Goal: Information Seeking & Learning: Learn about a topic

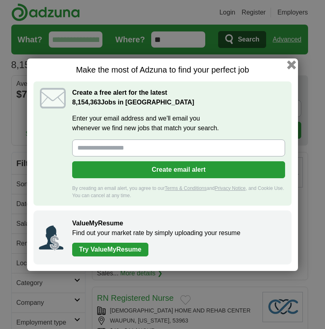
click at [293, 64] on button "button" at bounding box center [291, 64] width 9 height 9
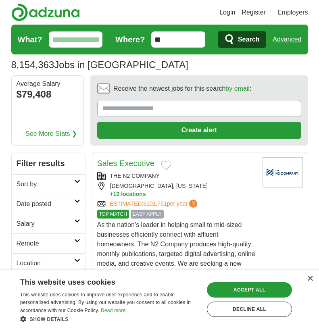
click at [64, 43] on input "What?" at bounding box center [76, 39] width 54 height 16
type input "*******"
click at [248, 42] on span "Search" at bounding box center [248, 39] width 21 height 16
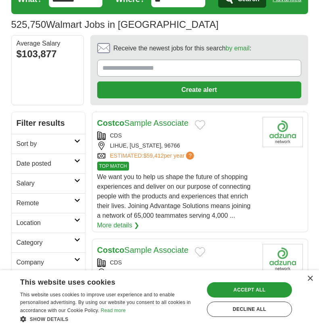
scroll to position [81, 0]
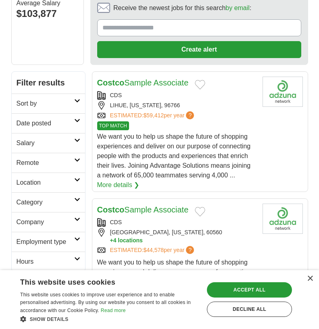
click at [74, 185] on link "Location" at bounding box center [48, 183] width 73 height 20
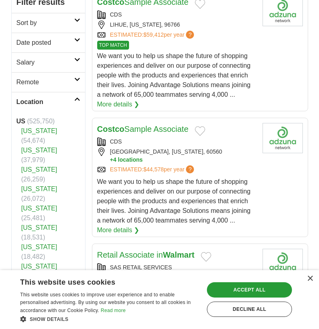
scroll to position [202, 0]
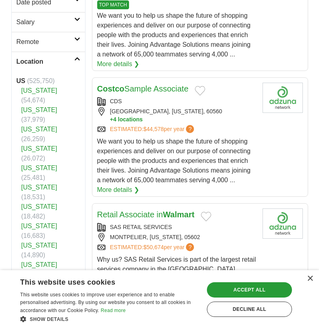
click at [35, 223] on link "[US_STATE]" at bounding box center [39, 226] width 36 height 7
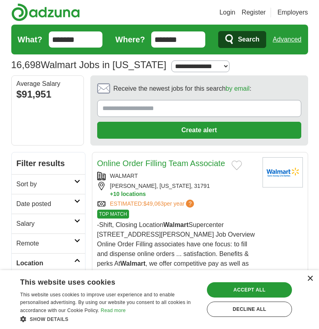
click at [312, 279] on div "×" at bounding box center [310, 279] width 6 height 6
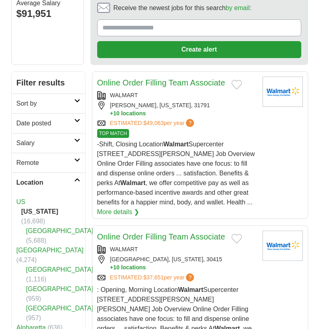
scroll to position [121, 0]
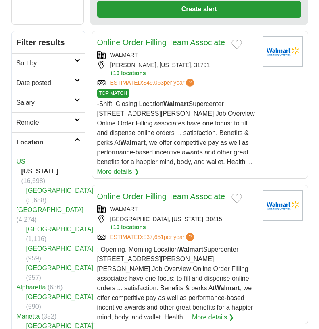
click at [43, 245] on link "[GEOGRAPHIC_DATA]" at bounding box center [59, 248] width 67 height 7
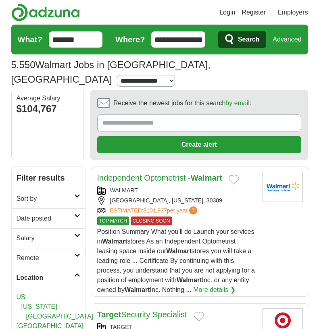
scroll to position [161, 0]
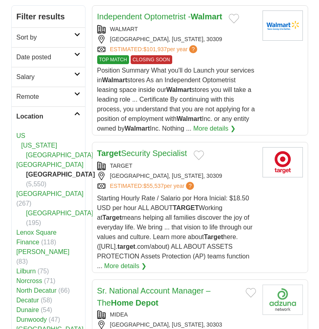
click at [53, 151] on li "[GEOGRAPHIC_DATA]" at bounding box center [49, 156] width 64 height 10
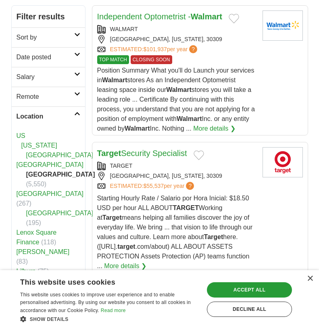
click at [57, 152] on link "[GEOGRAPHIC_DATA]" at bounding box center [59, 155] width 67 height 7
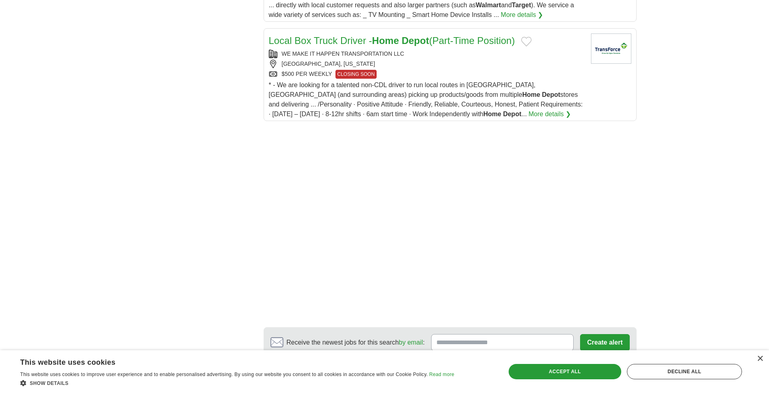
scroll to position [1130, 0]
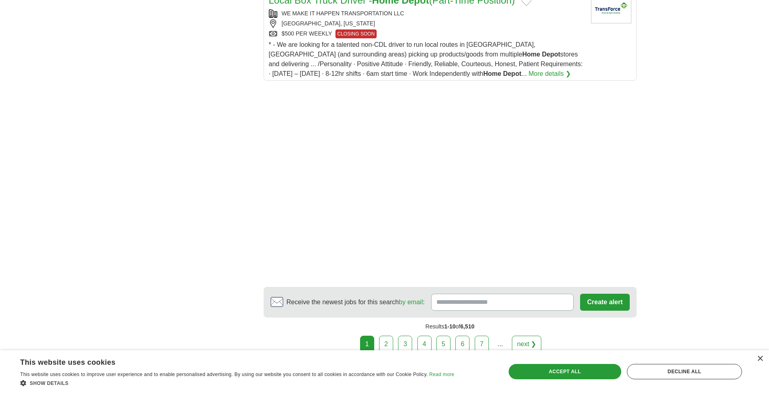
click at [319, 329] on link "2" at bounding box center [386, 344] width 14 height 17
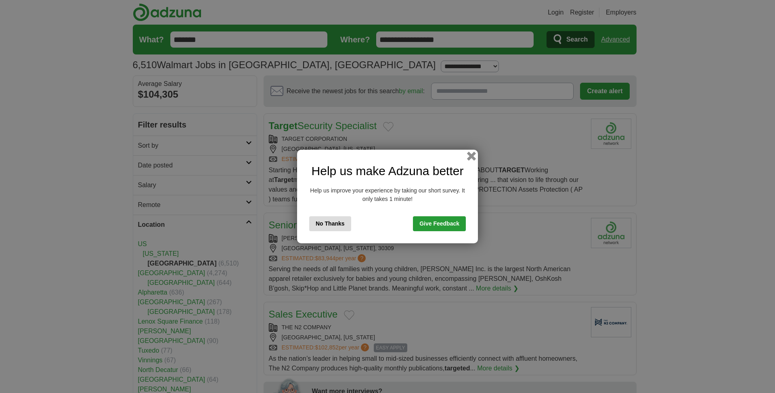
click at [473, 159] on button "button" at bounding box center [471, 156] width 9 height 9
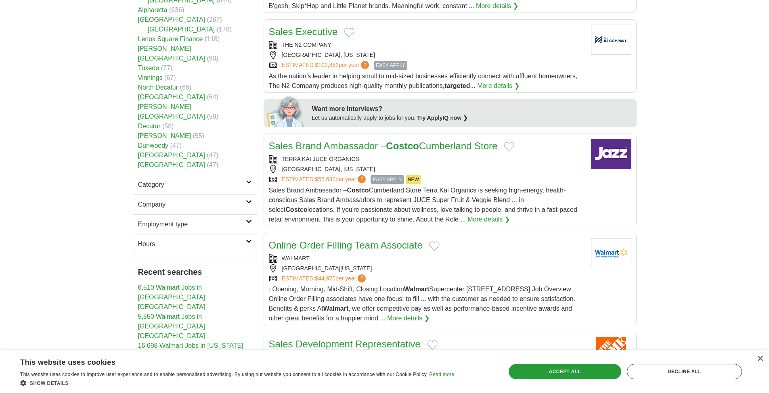
scroll to position [323, 0]
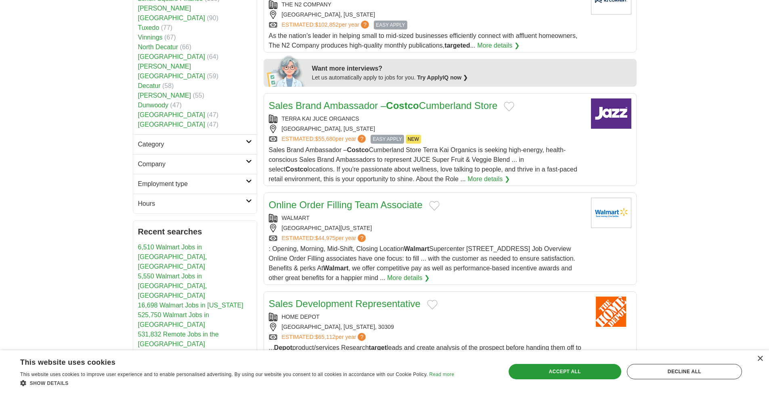
click at [402, 204] on link "Online Order Filling Team Associate" at bounding box center [346, 204] width 154 height 11
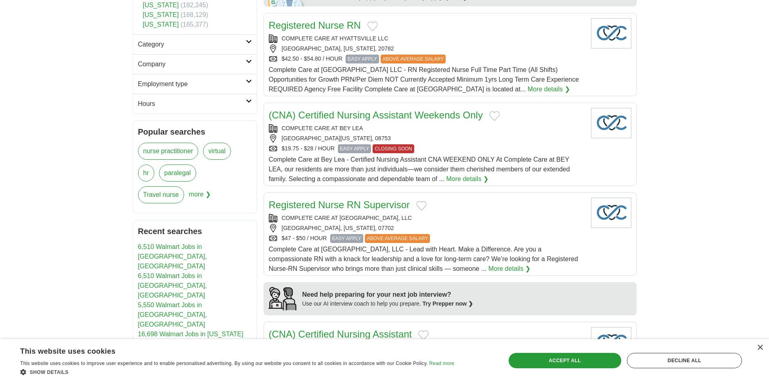
scroll to position [444, 0]
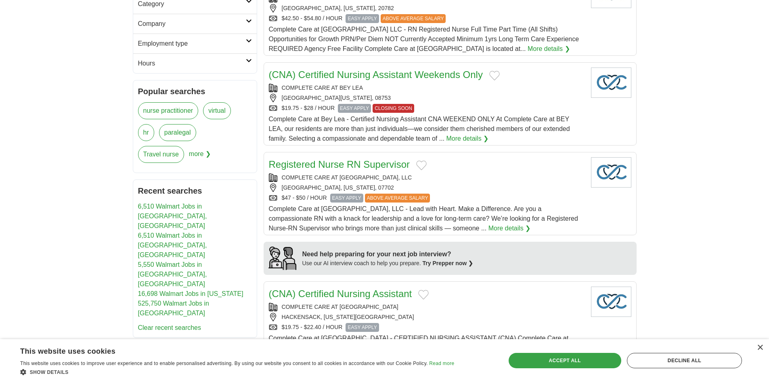
click at [598, 360] on div "Accept all" at bounding box center [565, 359] width 113 height 15
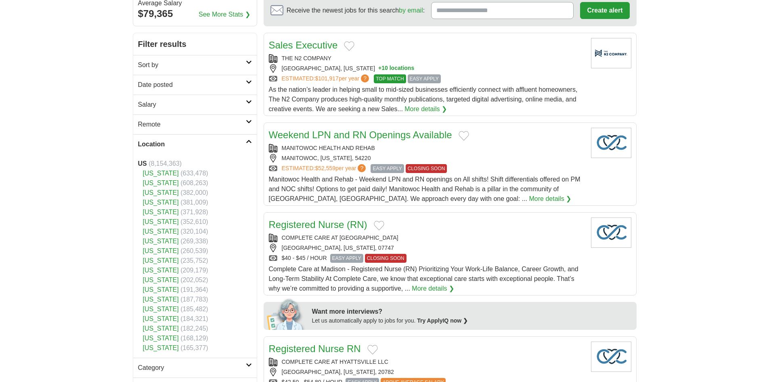
scroll to position [0, 0]
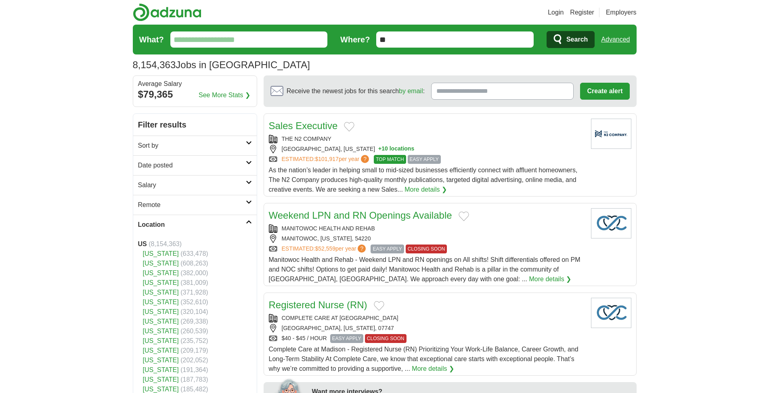
click at [293, 40] on input "What?" at bounding box center [248, 39] width 157 height 16
type input "*******"
click at [319, 39] on span "Search" at bounding box center [576, 39] width 21 height 16
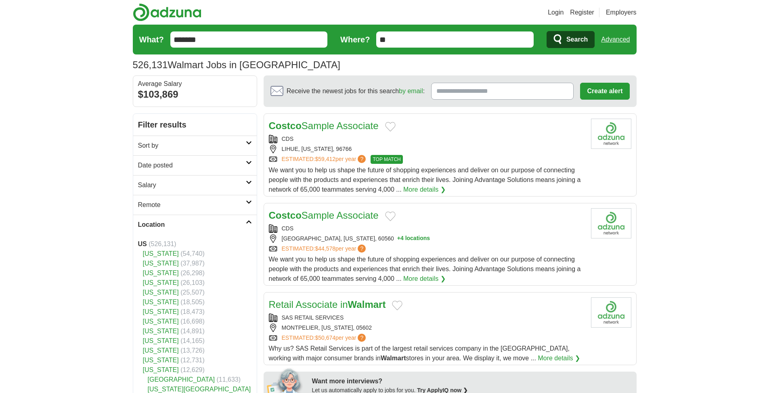
click at [158, 322] on link "[US_STATE]" at bounding box center [161, 321] width 36 height 7
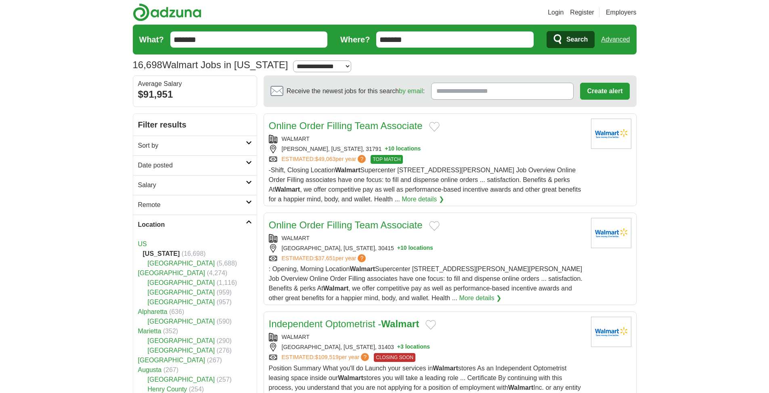
click at [175, 268] on li "Atlanta (4,274)" at bounding box center [195, 273] width 114 height 10
click at [178, 265] on link "[GEOGRAPHIC_DATA]" at bounding box center [181, 263] width 67 height 7
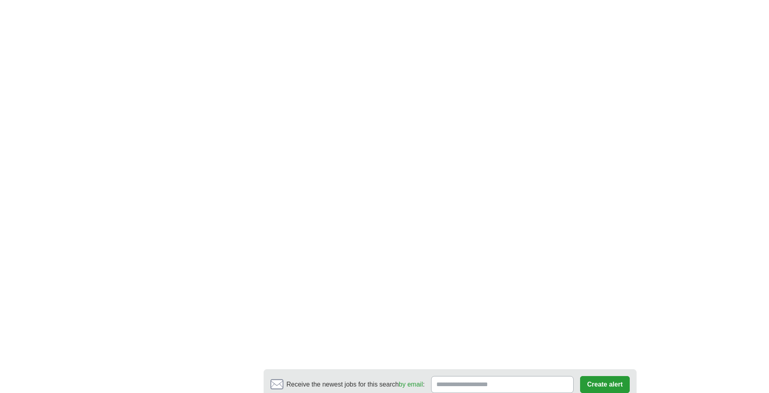
scroll to position [1332, 0]
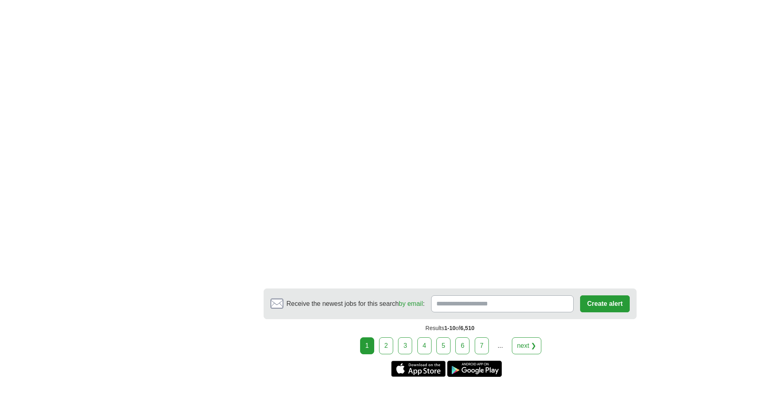
click at [388, 338] on link "2" at bounding box center [386, 346] width 14 height 17
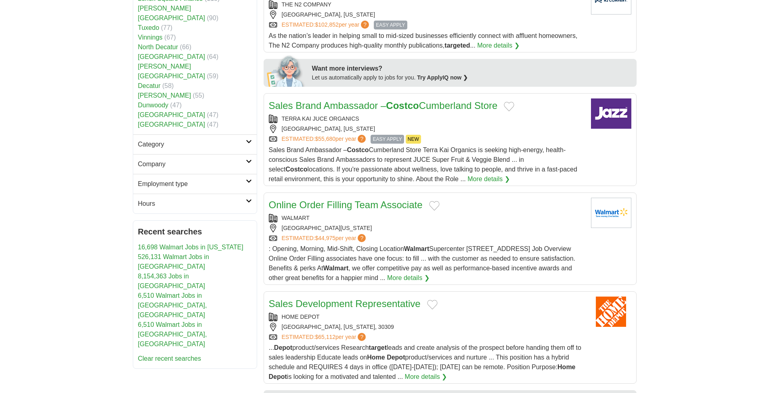
scroll to position [404, 0]
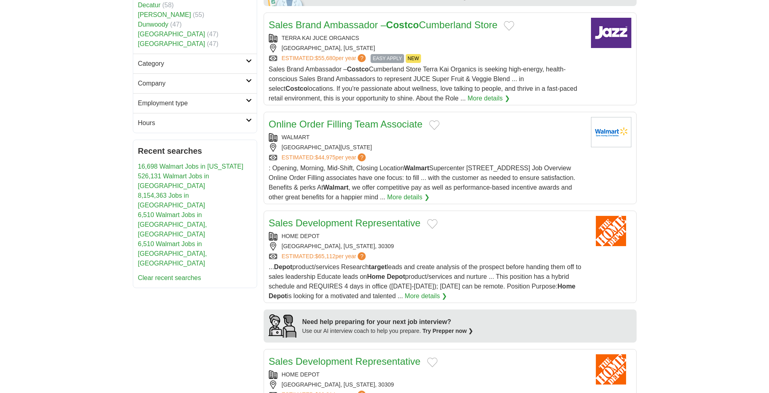
click at [430, 197] on link "More details ❯" at bounding box center [408, 198] width 42 height 10
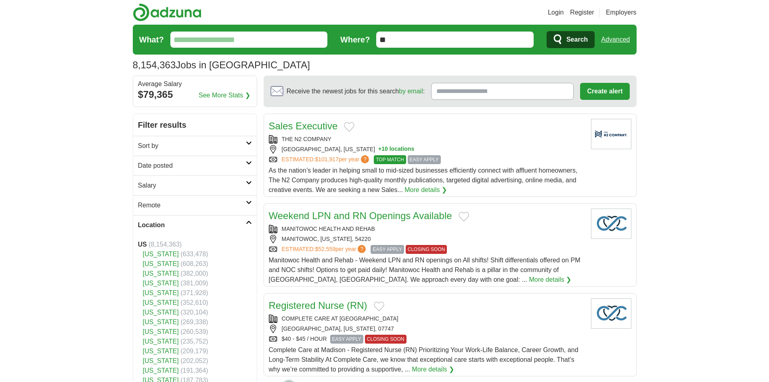
click at [194, 42] on input "What?" at bounding box center [248, 39] width 157 height 16
type input "*******"
click at [557, 44] on icon "submit" at bounding box center [559, 39] width 10 height 11
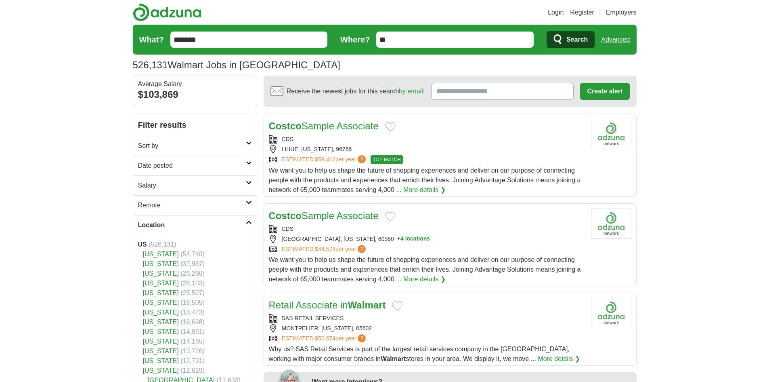
click at [158, 321] on link "[US_STATE]" at bounding box center [161, 321] width 36 height 7
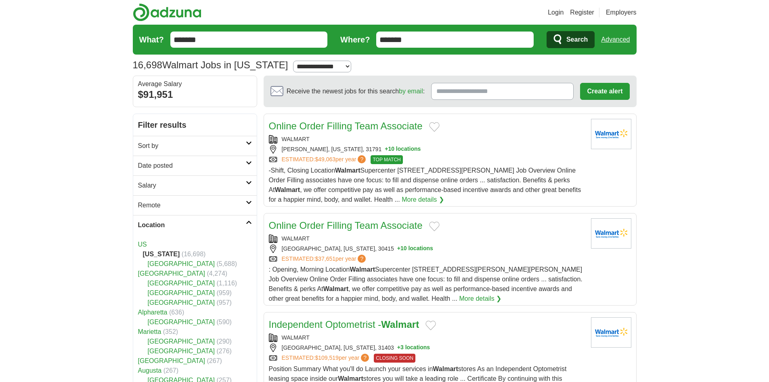
click at [175, 266] on link "Fulton County" at bounding box center [181, 263] width 67 height 7
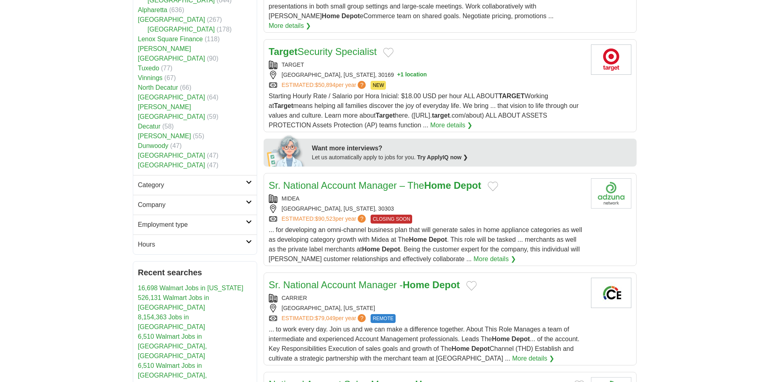
scroll to position [323, 0]
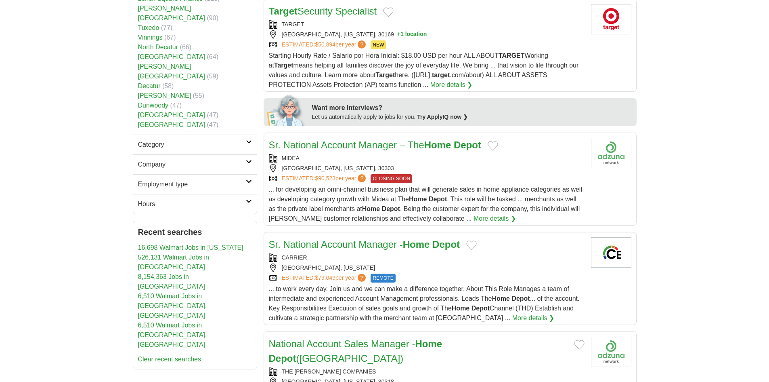
click at [214, 159] on h2 "Company" at bounding box center [192, 164] width 108 height 10
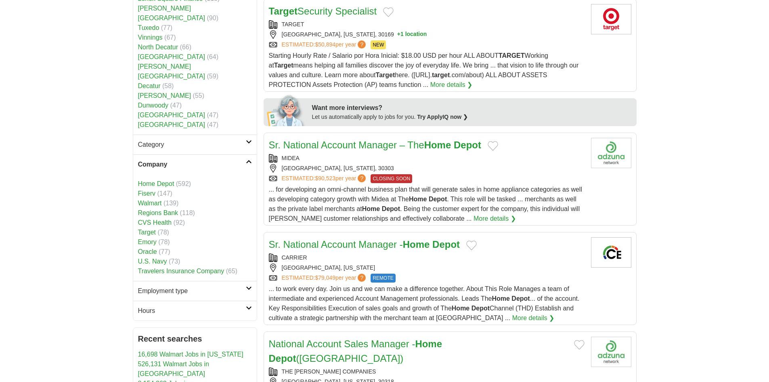
click at [154, 199] on link "Walmart" at bounding box center [150, 202] width 24 height 7
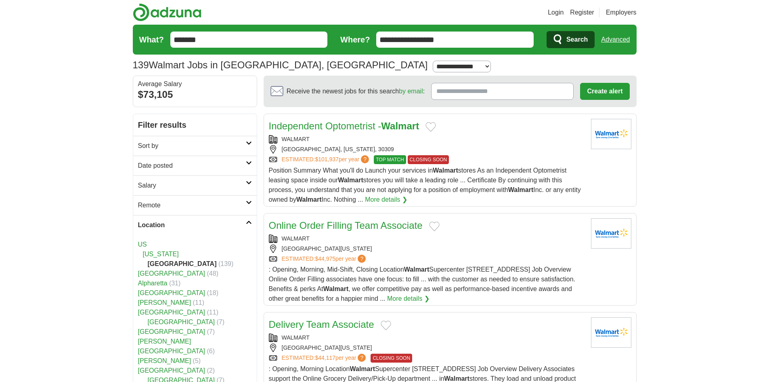
scroll to position [40, 0]
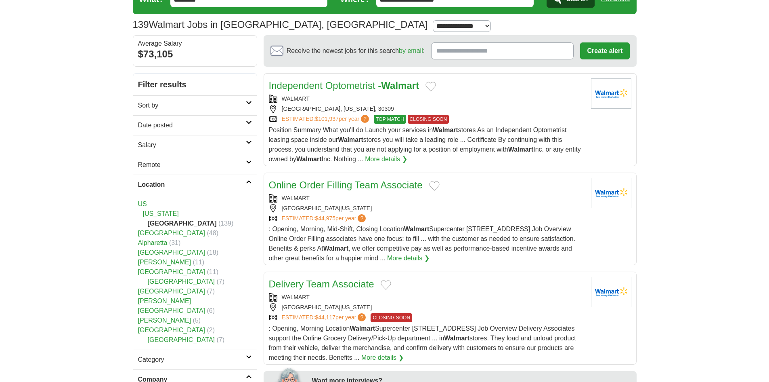
click at [382, 183] on link "Online Order Filling Team Associate" at bounding box center [346, 184] width 154 height 11
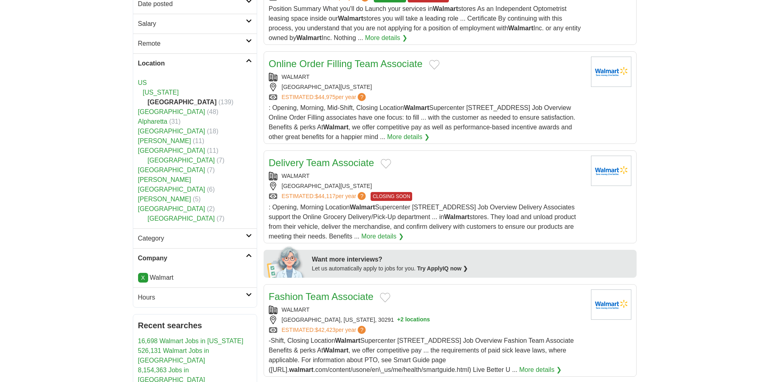
scroll to position [81, 0]
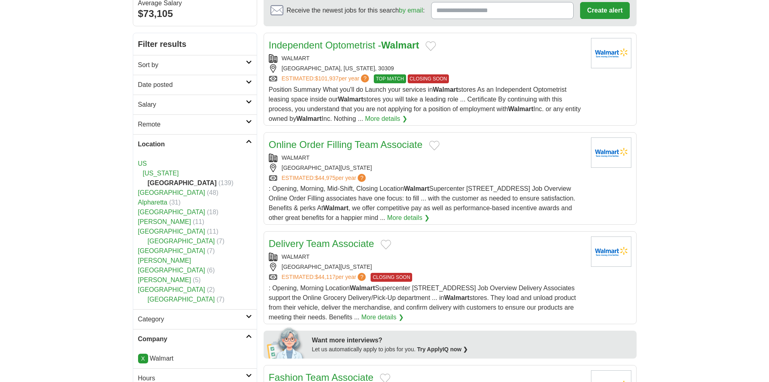
click at [430, 216] on link "More details ❯" at bounding box center [408, 218] width 42 height 10
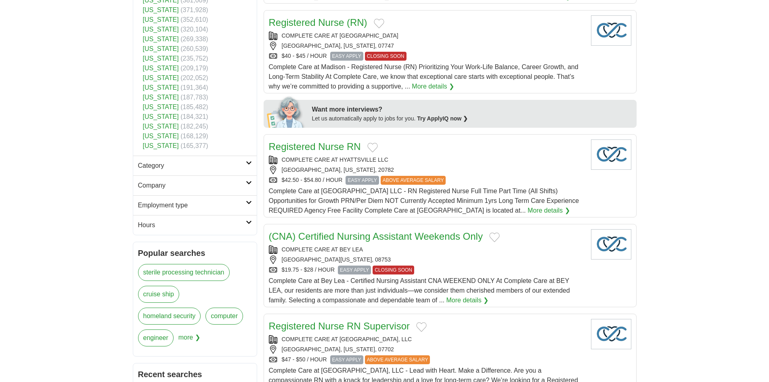
scroll to position [323, 0]
